Goal: Information Seeking & Learning: Learn about a topic

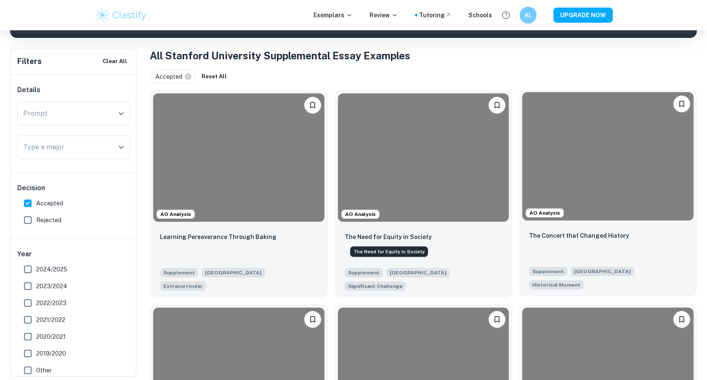
click at [582, 218] on div at bounding box center [608, 156] width 171 height 128
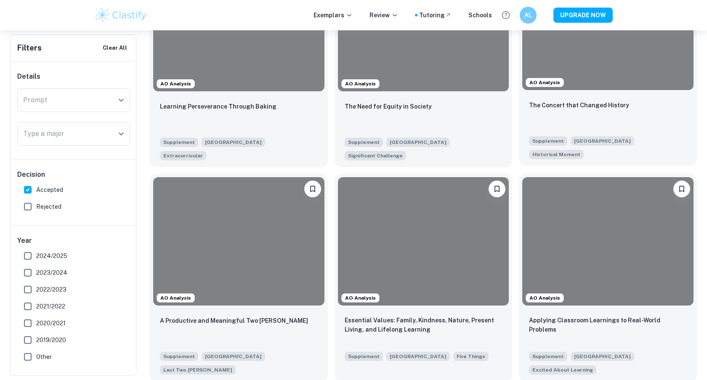
scroll to position [308, 0]
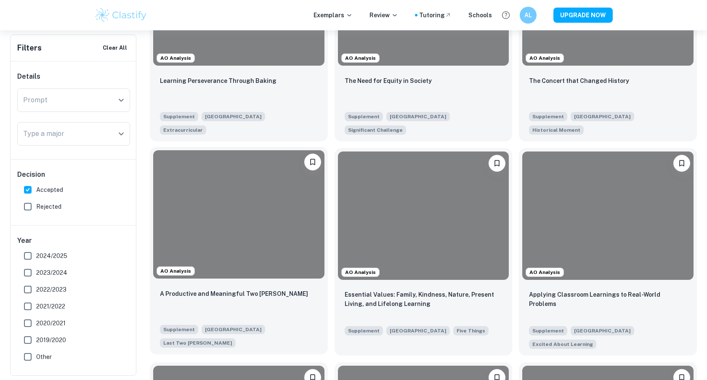
click at [273, 237] on div at bounding box center [238, 214] width 171 height 128
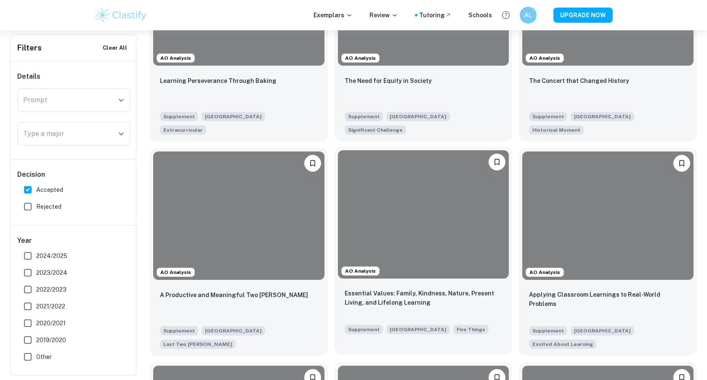
click at [381, 239] on div at bounding box center [423, 214] width 171 height 128
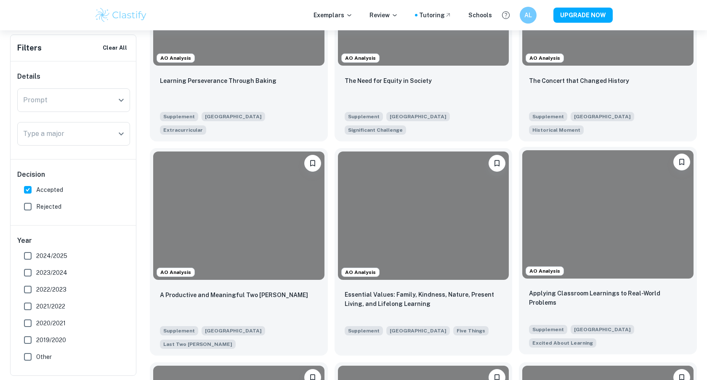
click at [547, 240] on div at bounding box center [608, 214] width 171 height 128
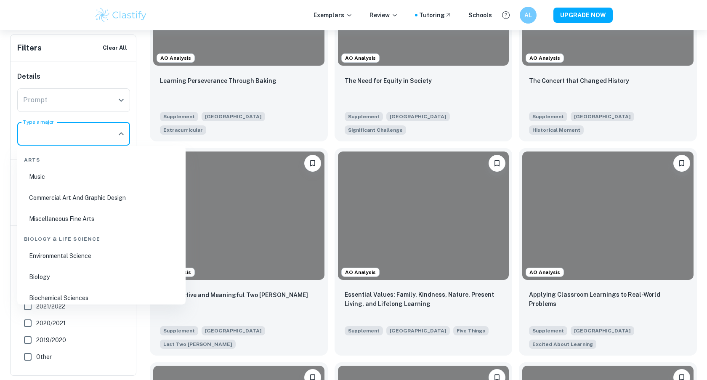
click at [63, 130] on input "Type a major" at bounding box center [67, 134] width 93 height 16
click at [70, 92] on div "Prompt" at bounding box center [73, 100] width 113 height 24
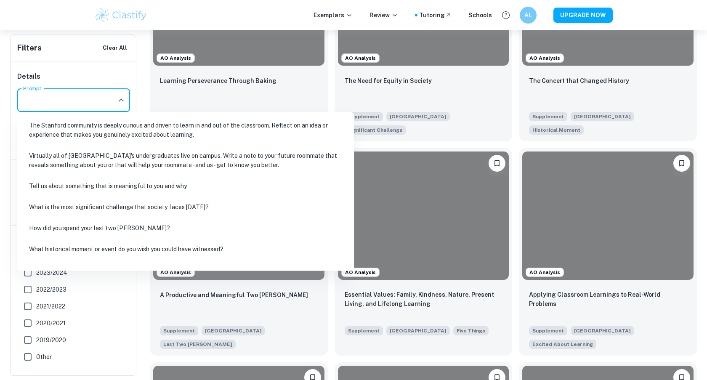
click at [86, 140] on li "The Stanford community is deeply curious and driven to learn in and out of the …" at bounding box center [186, 130] width 330 height 29
type input "The Stanford community is deeply curious and driven to learn in and out of the …"
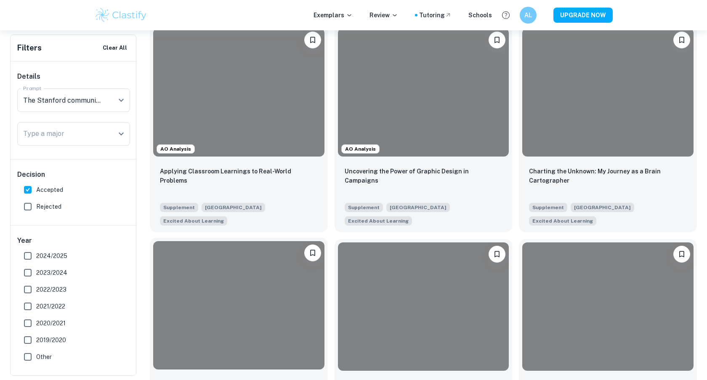
scroll to position [213, 0]
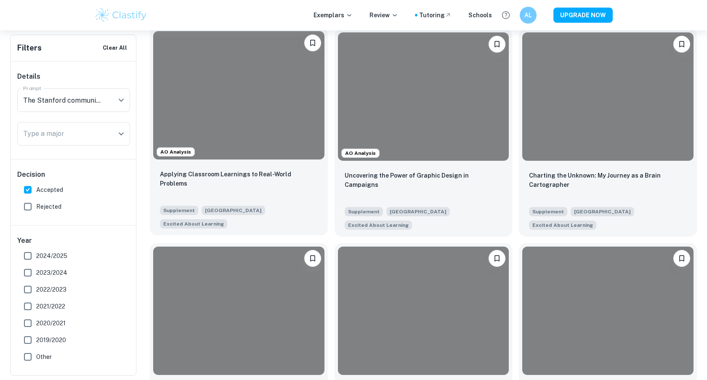
click at [227, 169] on div "Applying Classroom Learnings to Real-World Problems Supplement Stanford Univers…" at bounding box center [239, 199] width 178 height 72
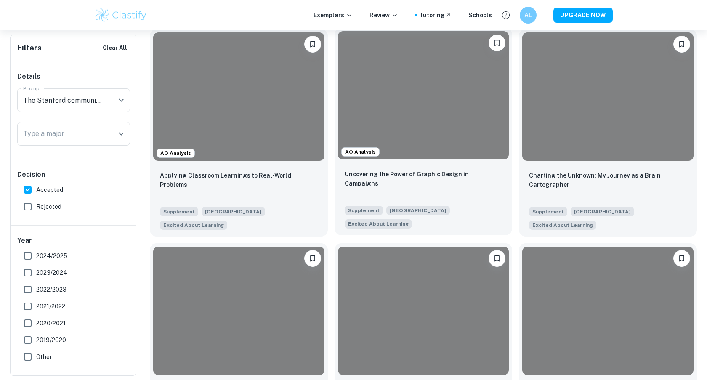
click at [490, 183] on div "Uncovering the Power of Graphic Design in Campaigns" at bounding box center [424, 184] width 158 height 29
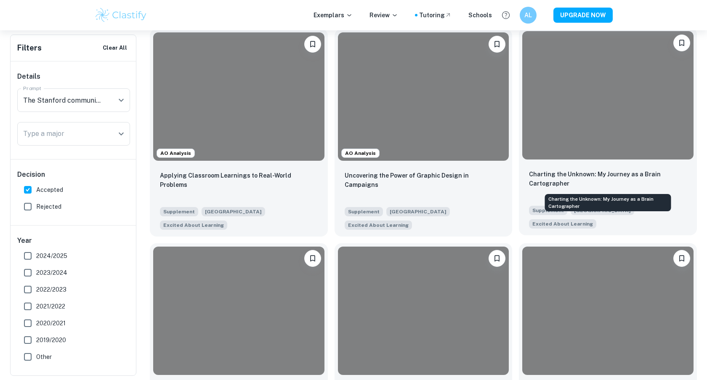
click at [591, 183] on p "Charting the Unknown: My Journey as a Brain Cartographer" at bounding box center [608, 179] width 158 height 19
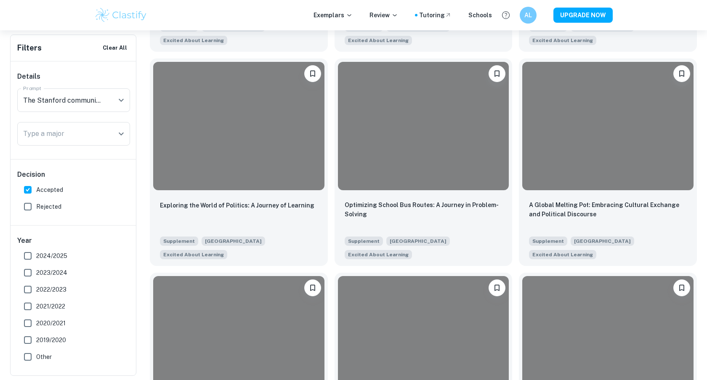
scroll to position [415, 0]
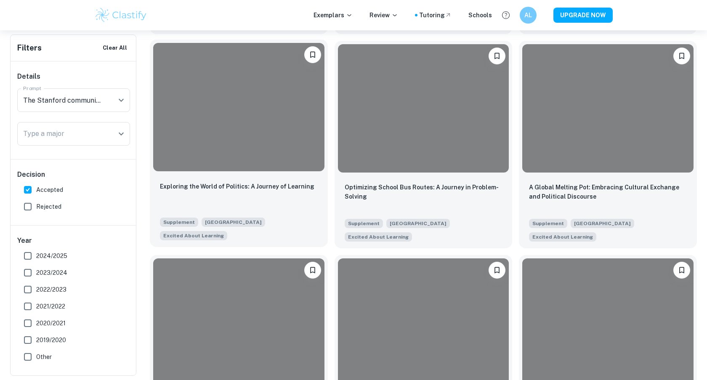
click at [297, 176] on div "Exploring the World of Politics: A Journey of Learning Supplement Stanford Univ…" at bounding box center [239, 211] width 178 height 72
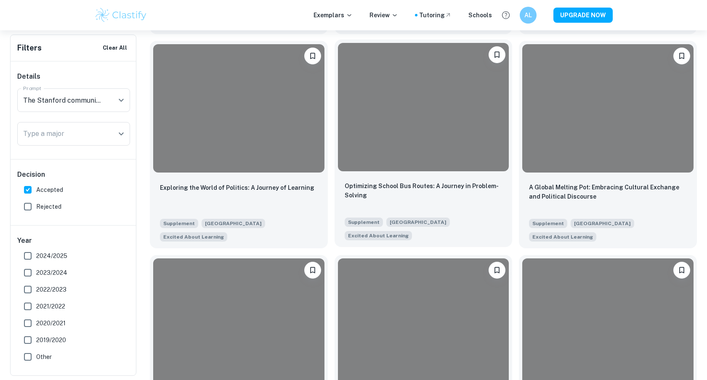
click at [419, 178] on div "Optimizing School Bus Routes: A Journey in Problem-Solving Supplement Stanford …" at bounding box center [424, 211] width 178 height 72
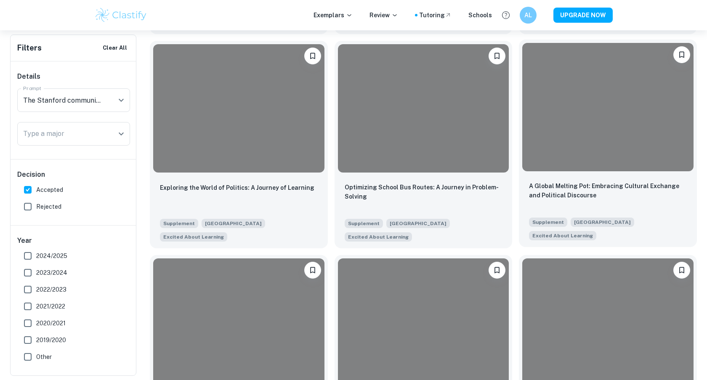
click at [681, 211] on div "A Global Melting Pot: Embracing Cultural Exchange and Political Discourse Suppl…" at bounding box center [608, 211] width 178 height 72
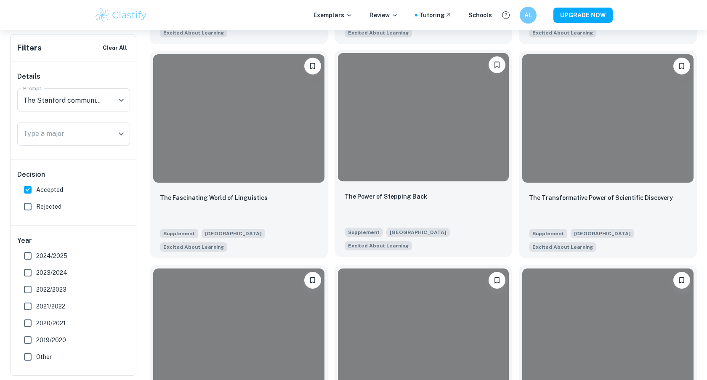
scroll to position [598, 0]
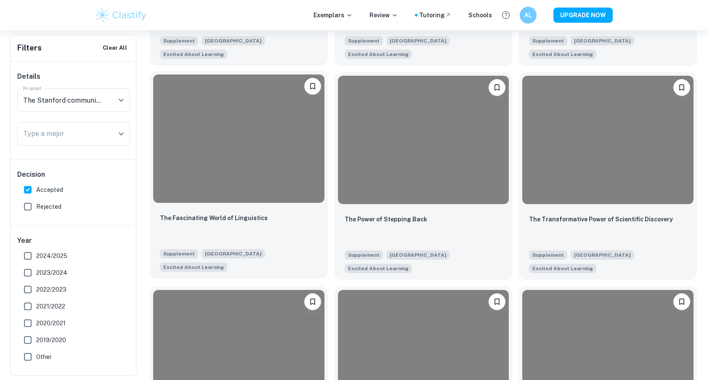
click at [267, 164] on div at bounding box center [238, 139] width 171 height 128
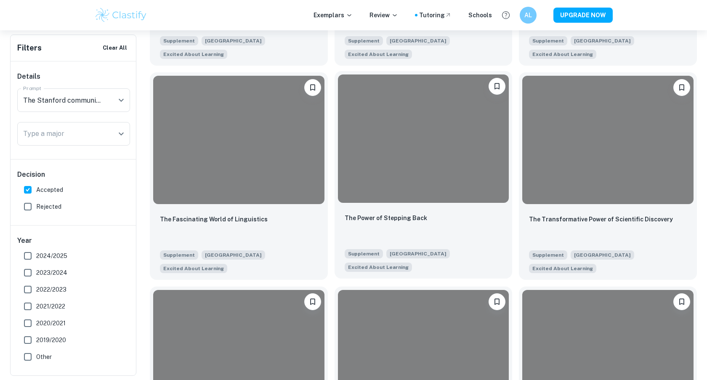
click at [399, 164] on div at bounding box center [423, 139] width 171 height 128
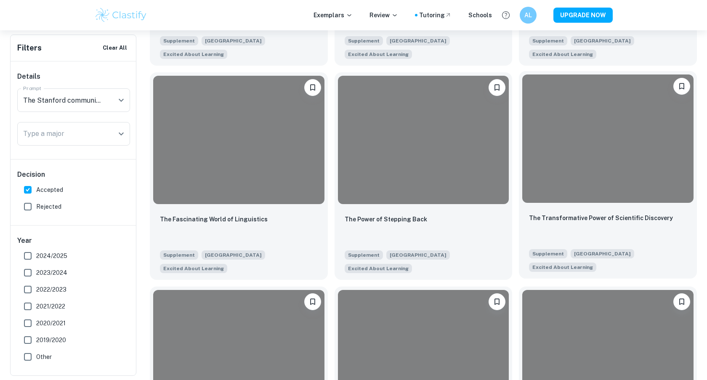
click at [558, 181] on div at bounding box center [608, 139] width 171 height 128
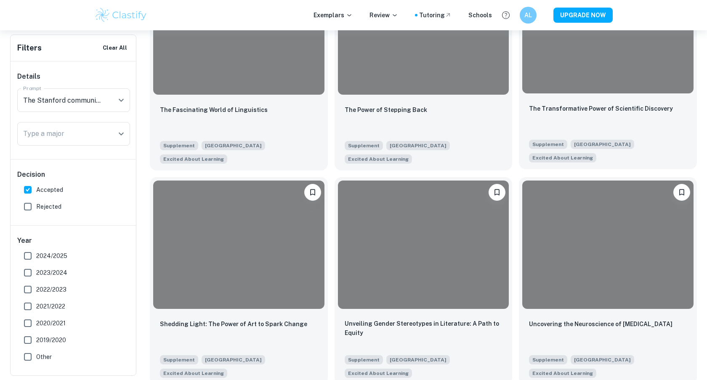
scroll to position [754, 0]
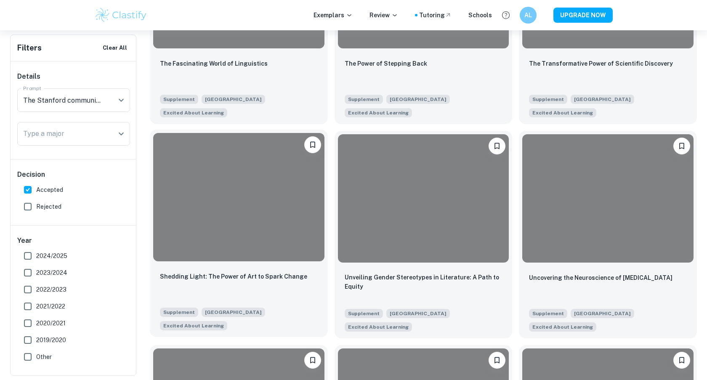
click at [324, 198] on div at bounding box center [238, 197] width 171 height 128
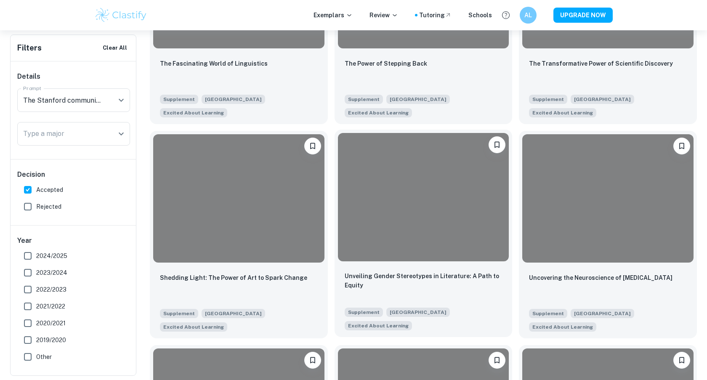
click at [399, 201] on div at bounding box center [423, 197] width 171 height 128
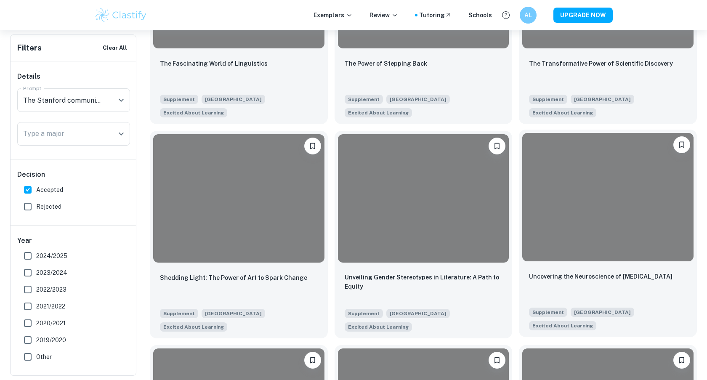
click at [566, 203] on div at bounding box center [608, 197] width 171 height 128
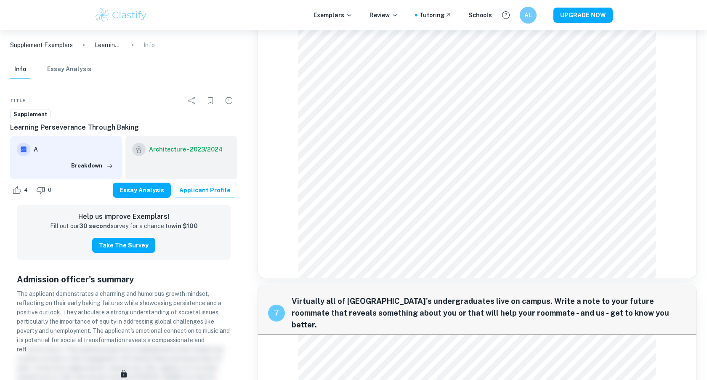
scroll to position [714, 0]
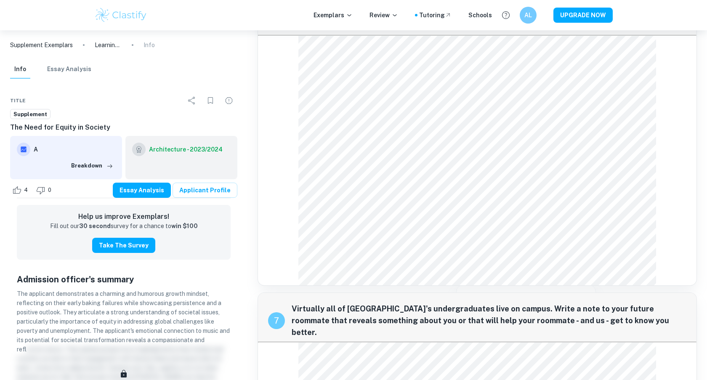
scroll to position [683, 0]
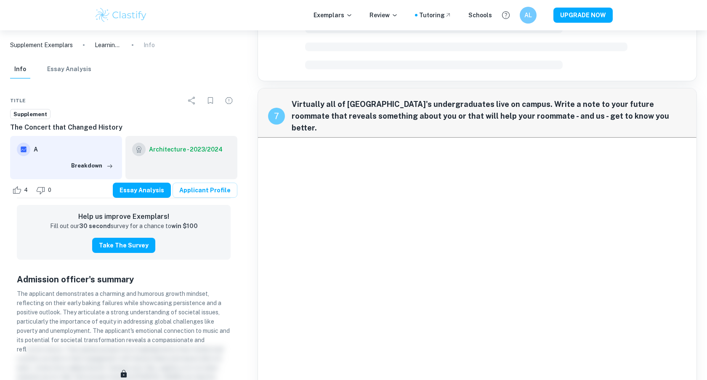
scroll to position [672, 0]
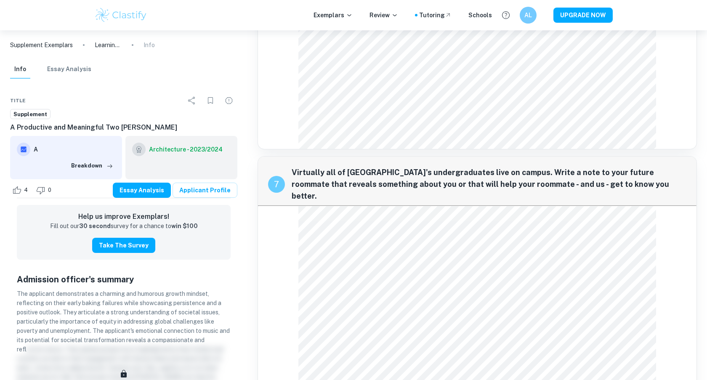
scroll to position [902, 0]
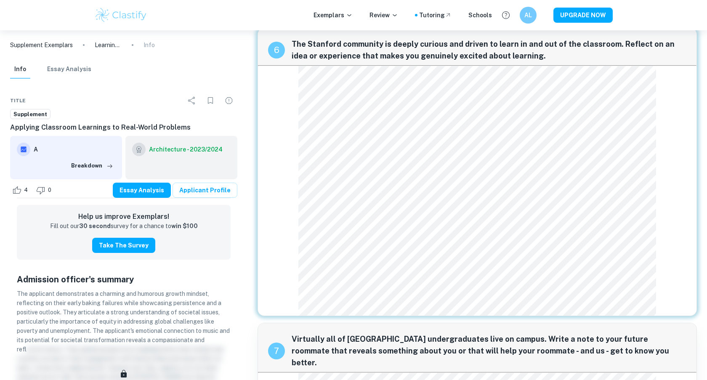
scroll to position [627, 0]
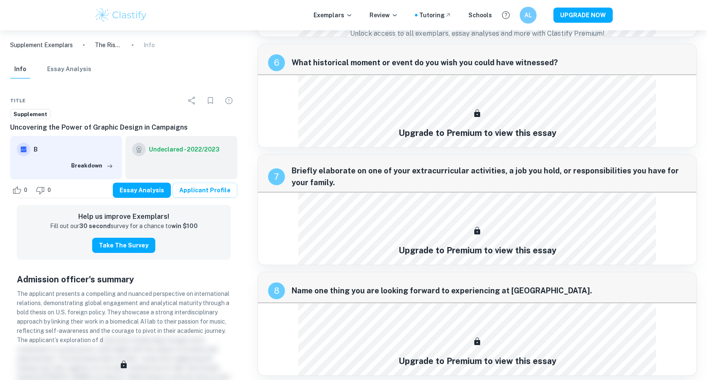
scroll to position [1210, 0]
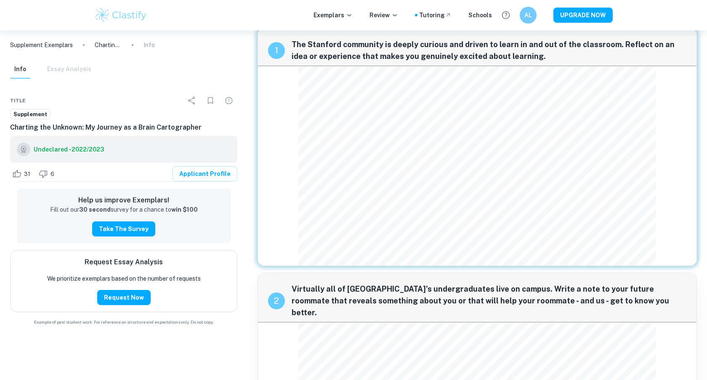
scroll to position [13, 0]
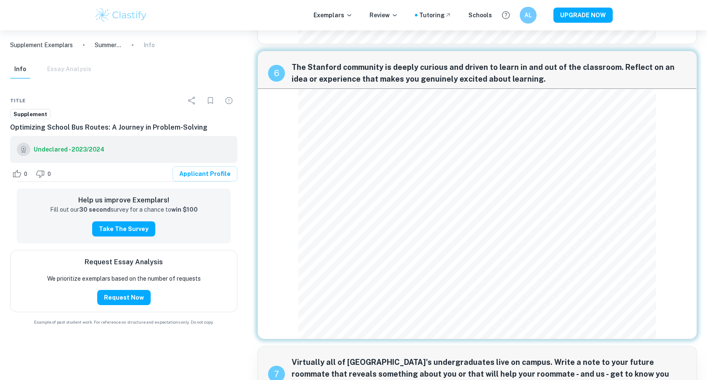
scroll to position [543, 0]
